Goal: Navigation & Orientation: Find specific page/section

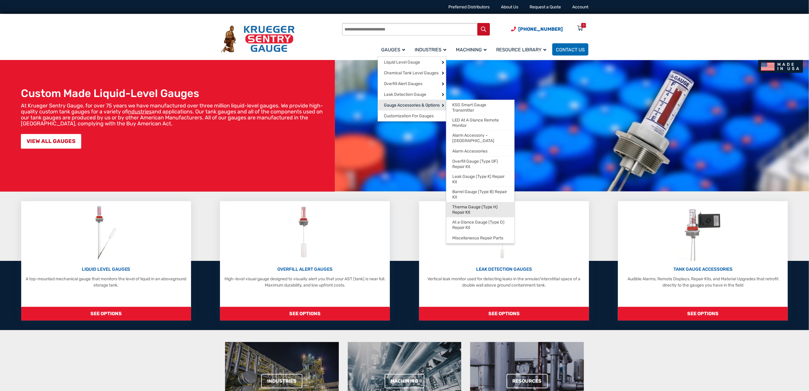
click at [470, 205] on span "Therma Gauge (Type H) Repair Kit" at bounding box center [480, 210] width 56 height 10
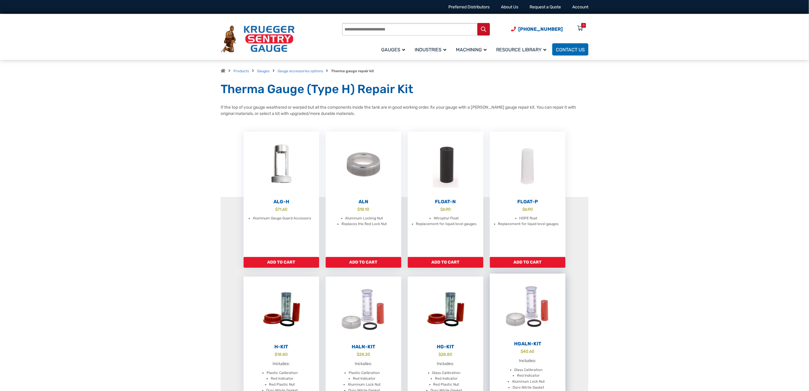
click at [555, 313] on img at bounding box center [528, 307] width 76 height 66
